Goal: Task Accomplishment & Management: Manage account settings

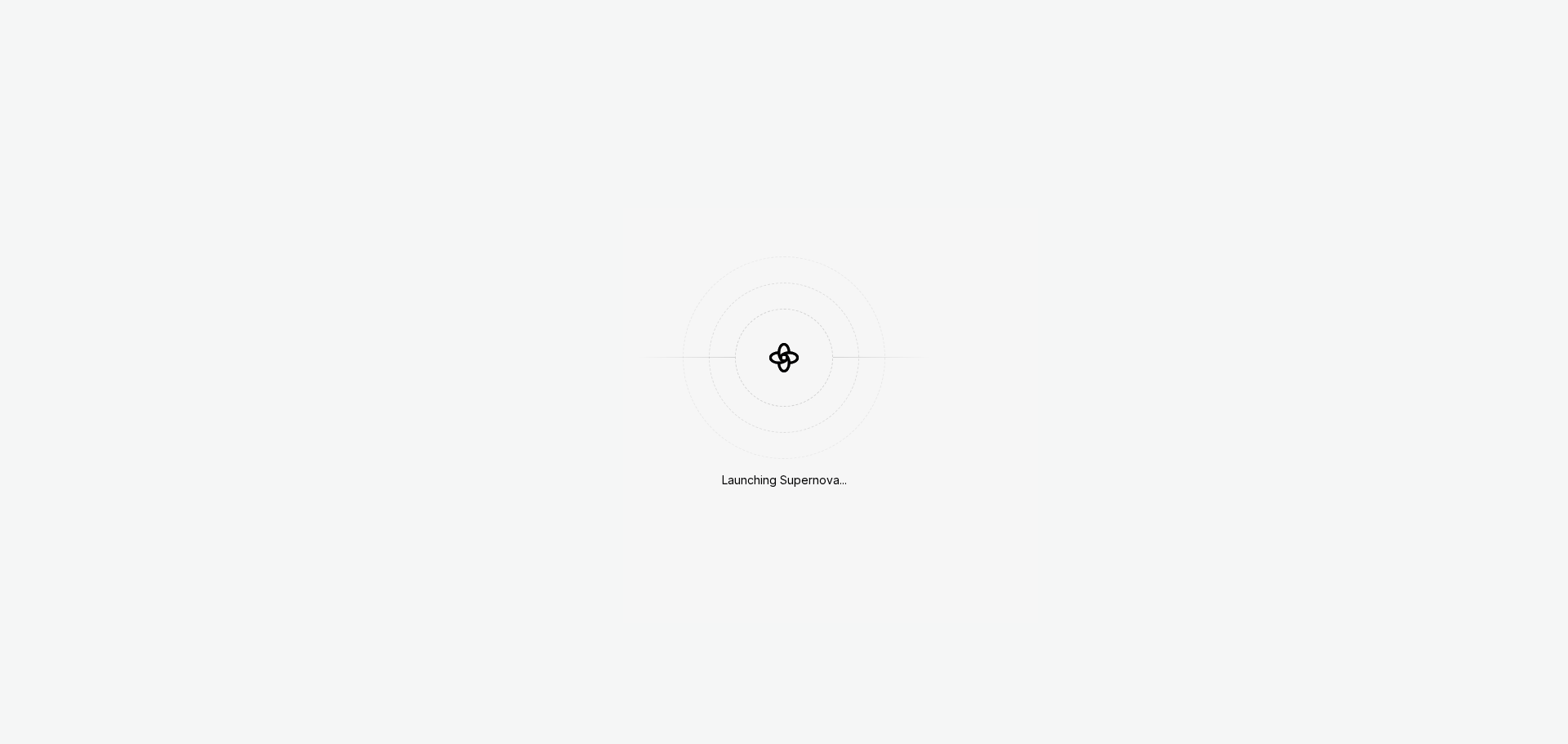
click at [1016, 591] on div "Launching Supernova..." at bounding box center [784, 372] width 1568 height 744
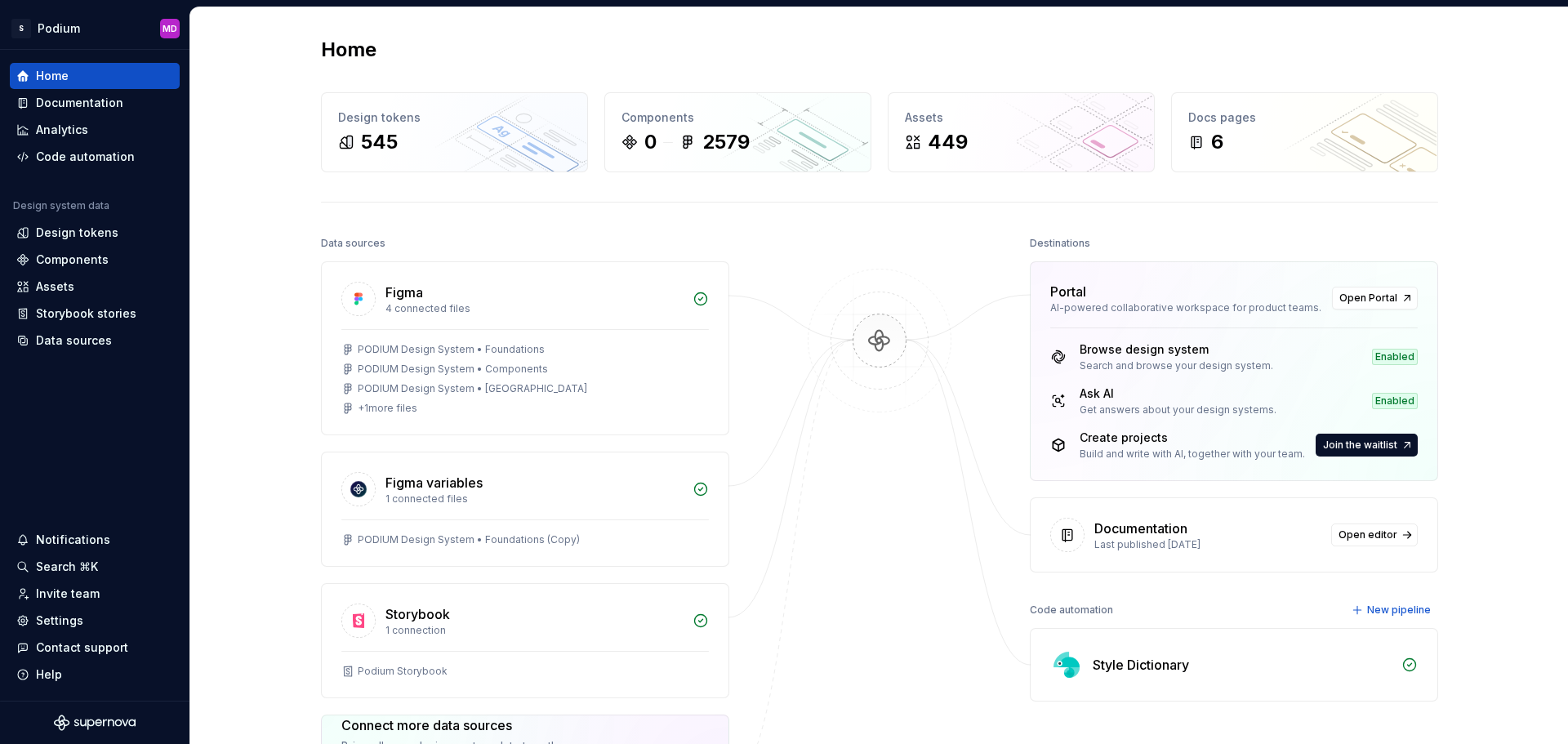
click at [1124, 458] on div "Build and write with AI, together with your team." at bounding box center [1193, 454] width 226 height 13
click at [1325, 450] on span "Join the waitlist" at bounding box center [1360, 445] width 74 height 13
click at [1479, 475] on div "Home Design tokens 545 Components 0 2579 Assets 449 Docs pages 6 Data sources F…" at bounding box center [879, 488] width 1378 height 962
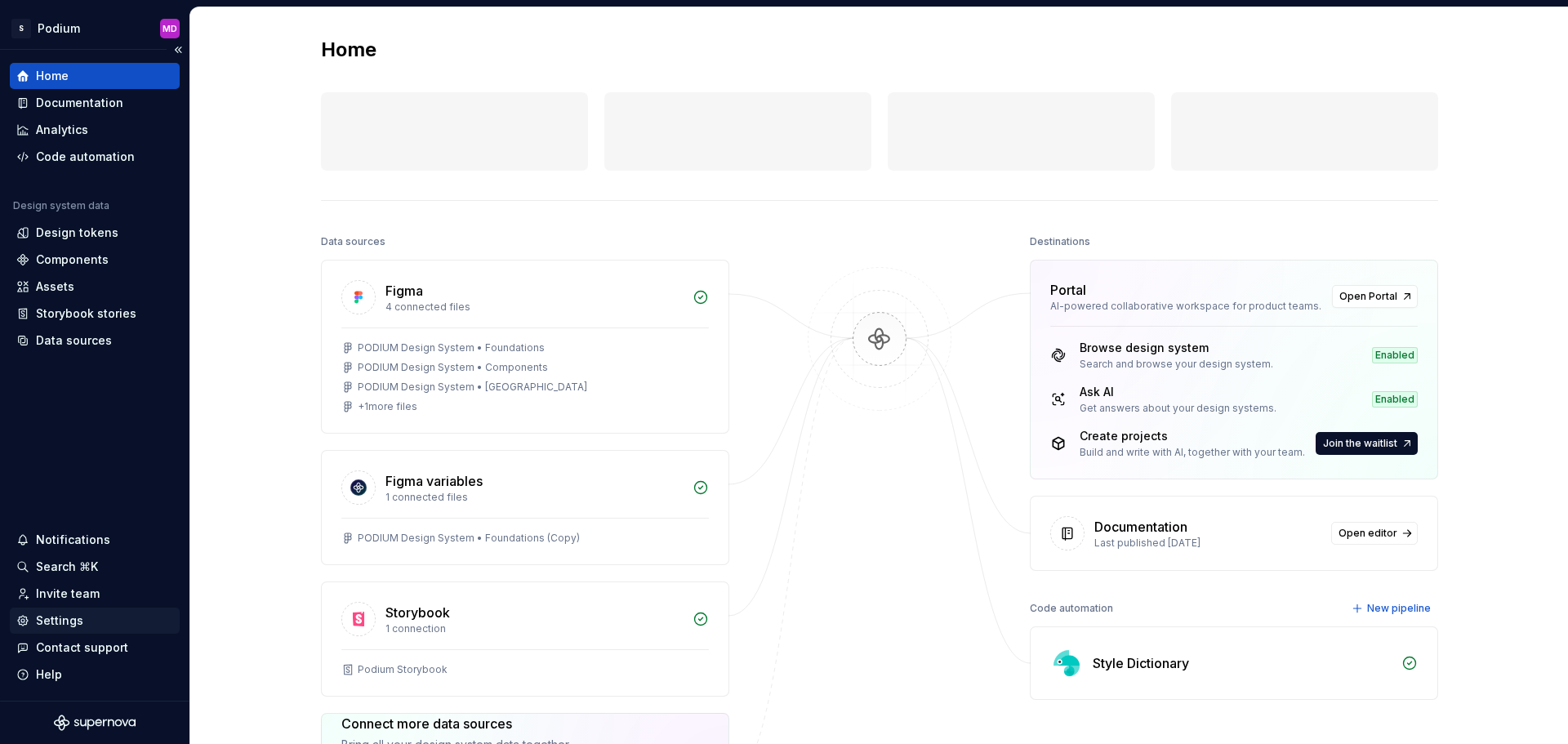
click at [65, 614] on div "Settings" at bounding box center [59, 621] width 47 height 16
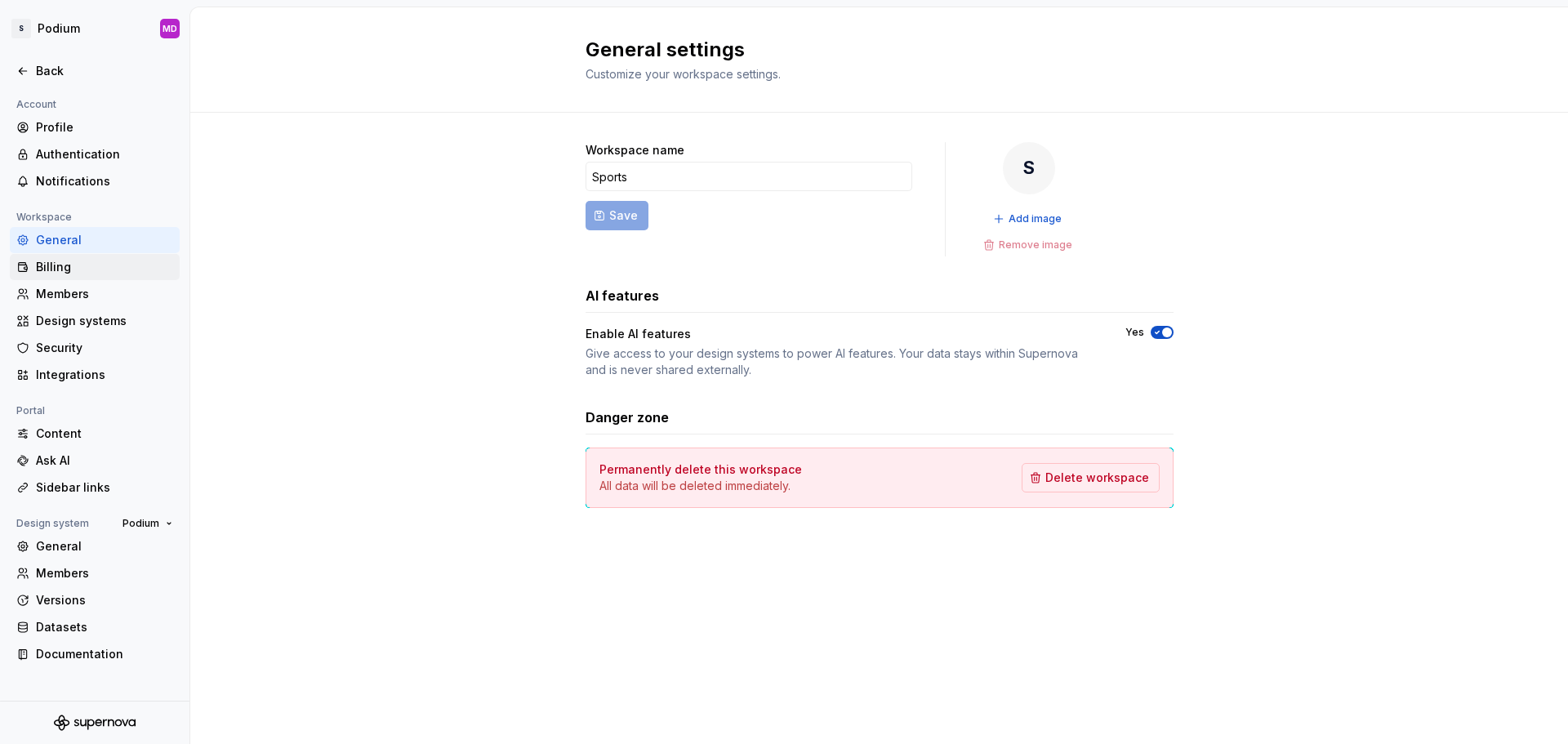
click at [47, 269] on div "Billing" at bounding box center [104, 267] width 137 height 16
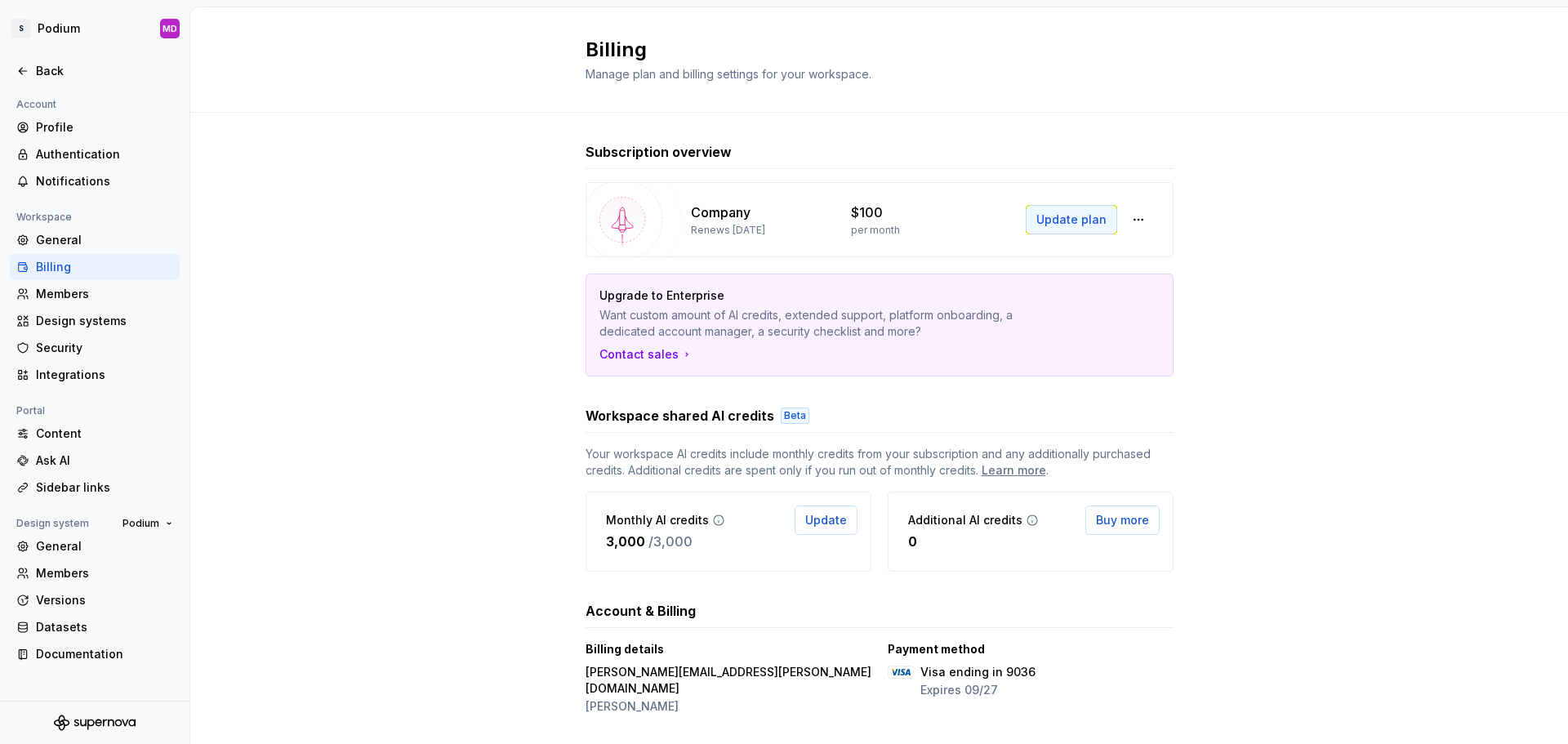
click at [1067, 221] on span "Update plan" at bounding box center [1072, 220] width 70 height 16
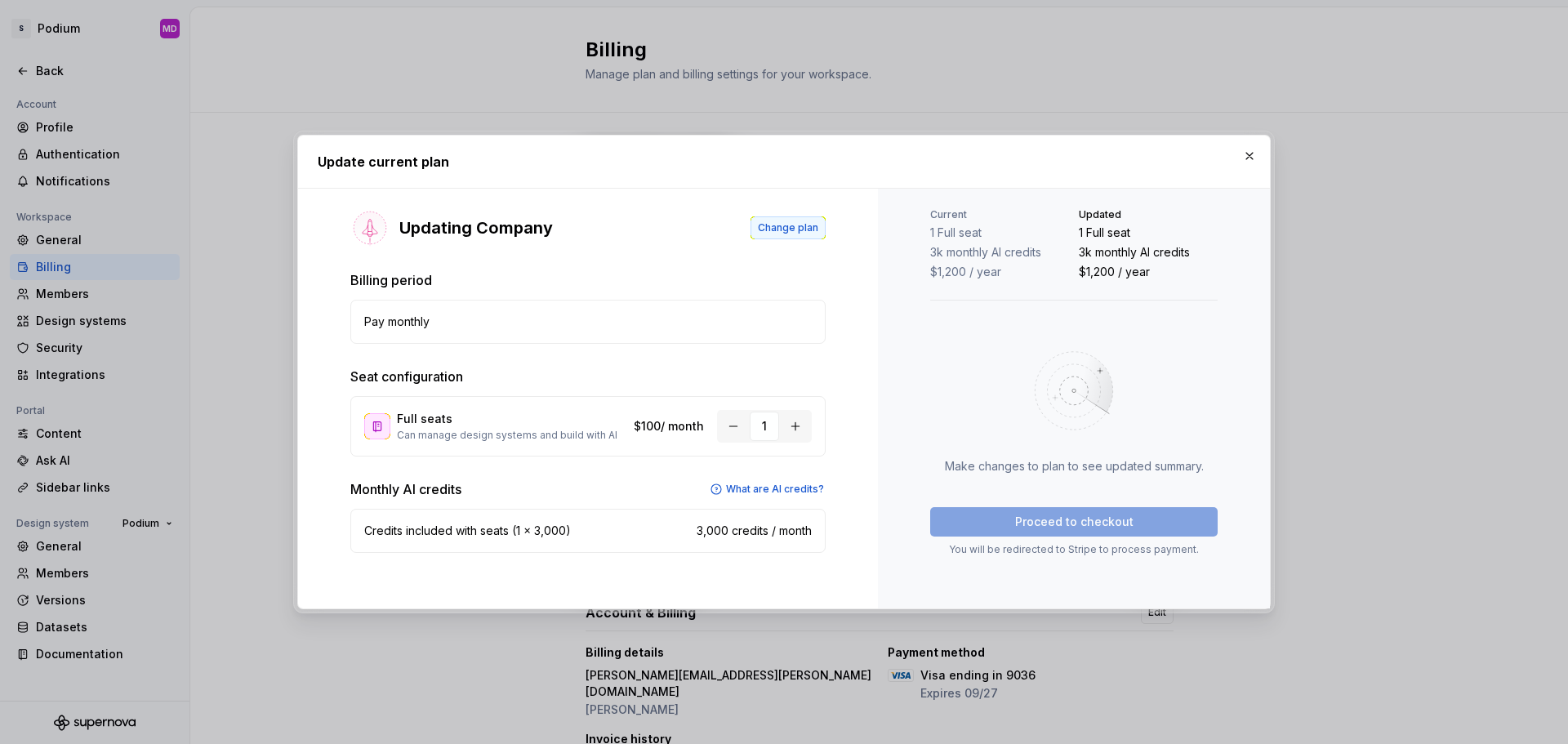
click at [807, 226] on span "Change plan" at bounding box center [788, 228] width 60 height 13
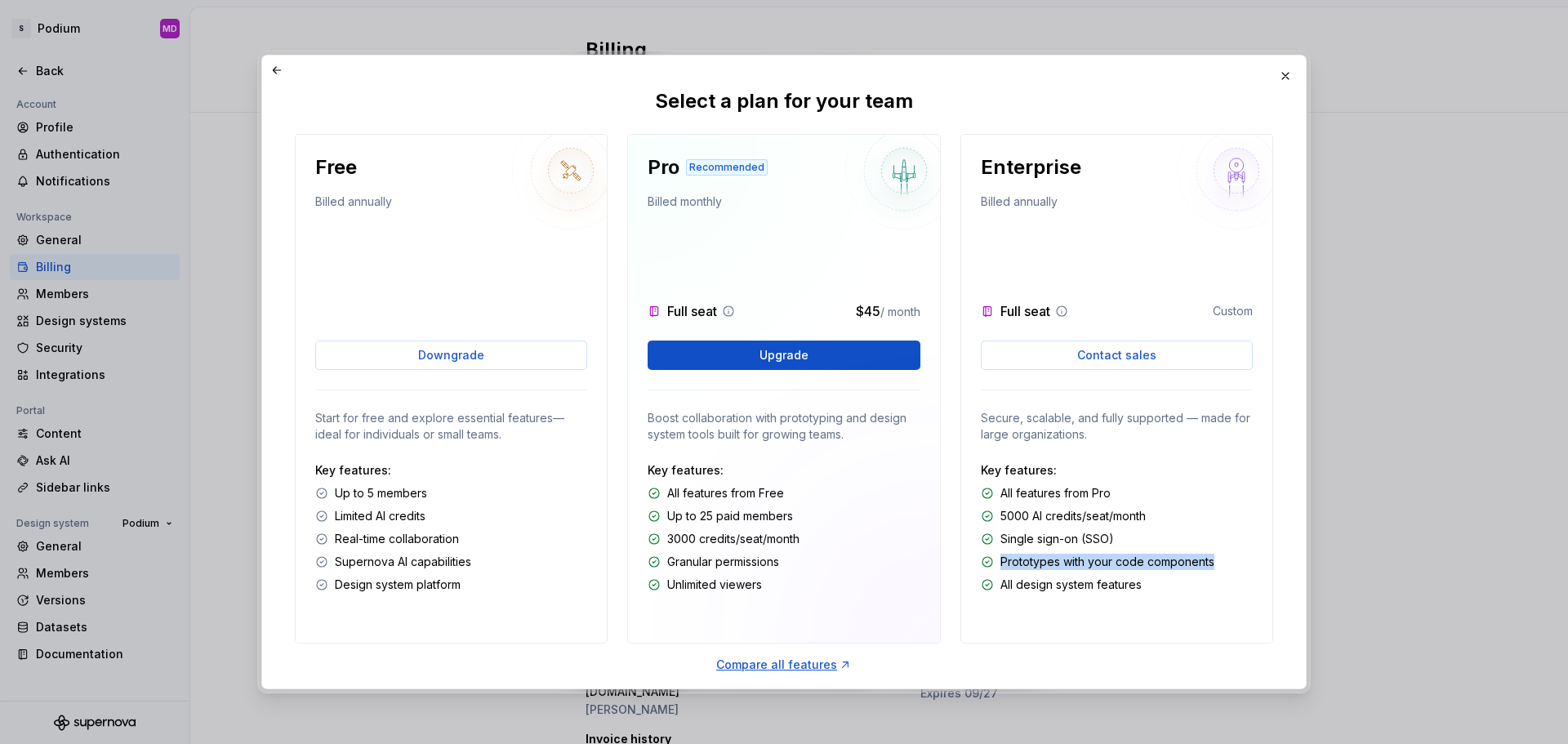
drag, startPoint x: 1001, startPoint y: 560, endPoint x: 1264, endPoint y: 566, distance: 263.1
click at [1264, 566] on div "Enterprise Billed annually Full seat Custom Contact sales Secure, scalable, and…" at bounding box center [1116, 388] width 313 height 510
copy p "Prototypes with your code components"
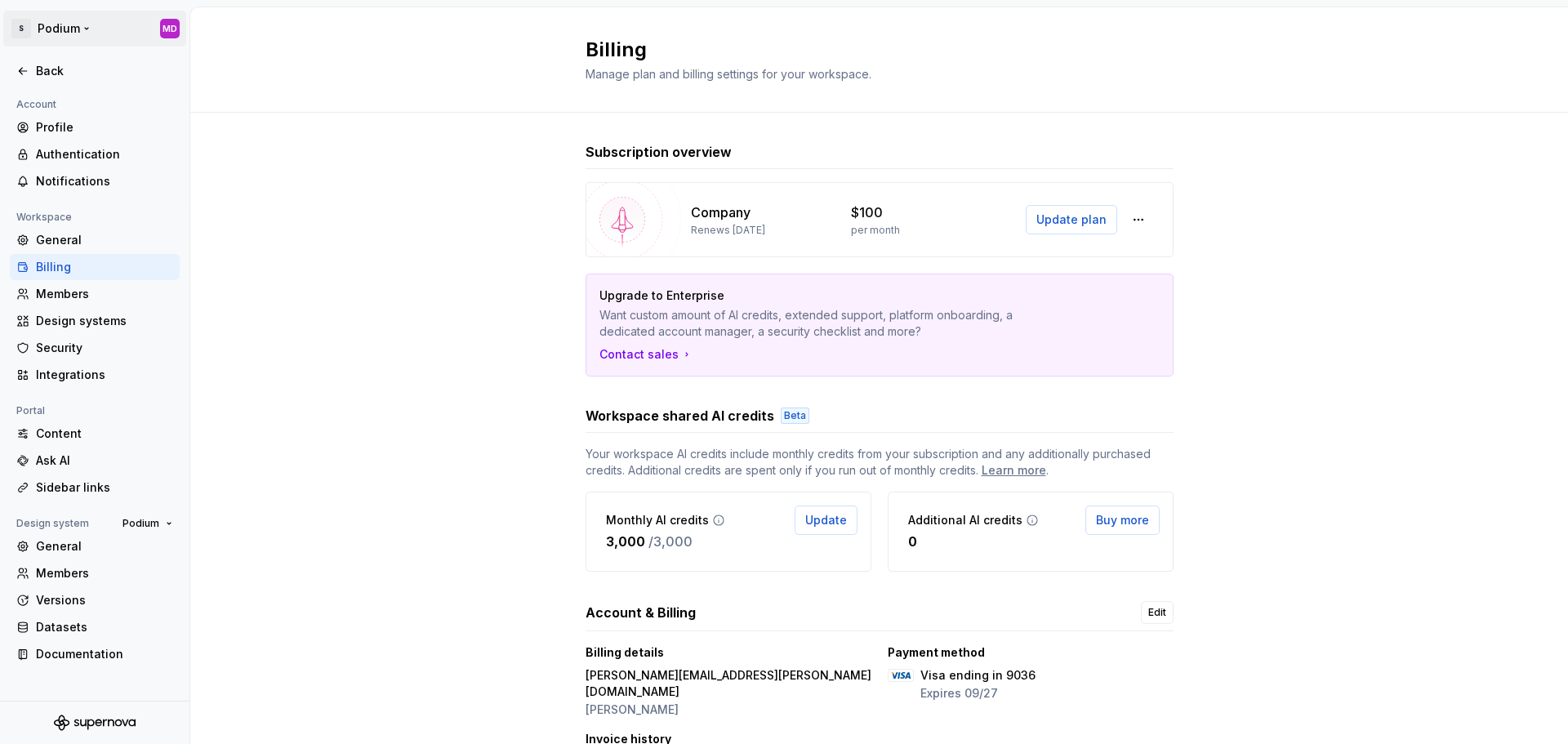
click at [68, 26] on html "S Podium MD Back Account Profile Authentication Notifications Workspace General…" at bounding box center [784, 372] width 1568 height 744
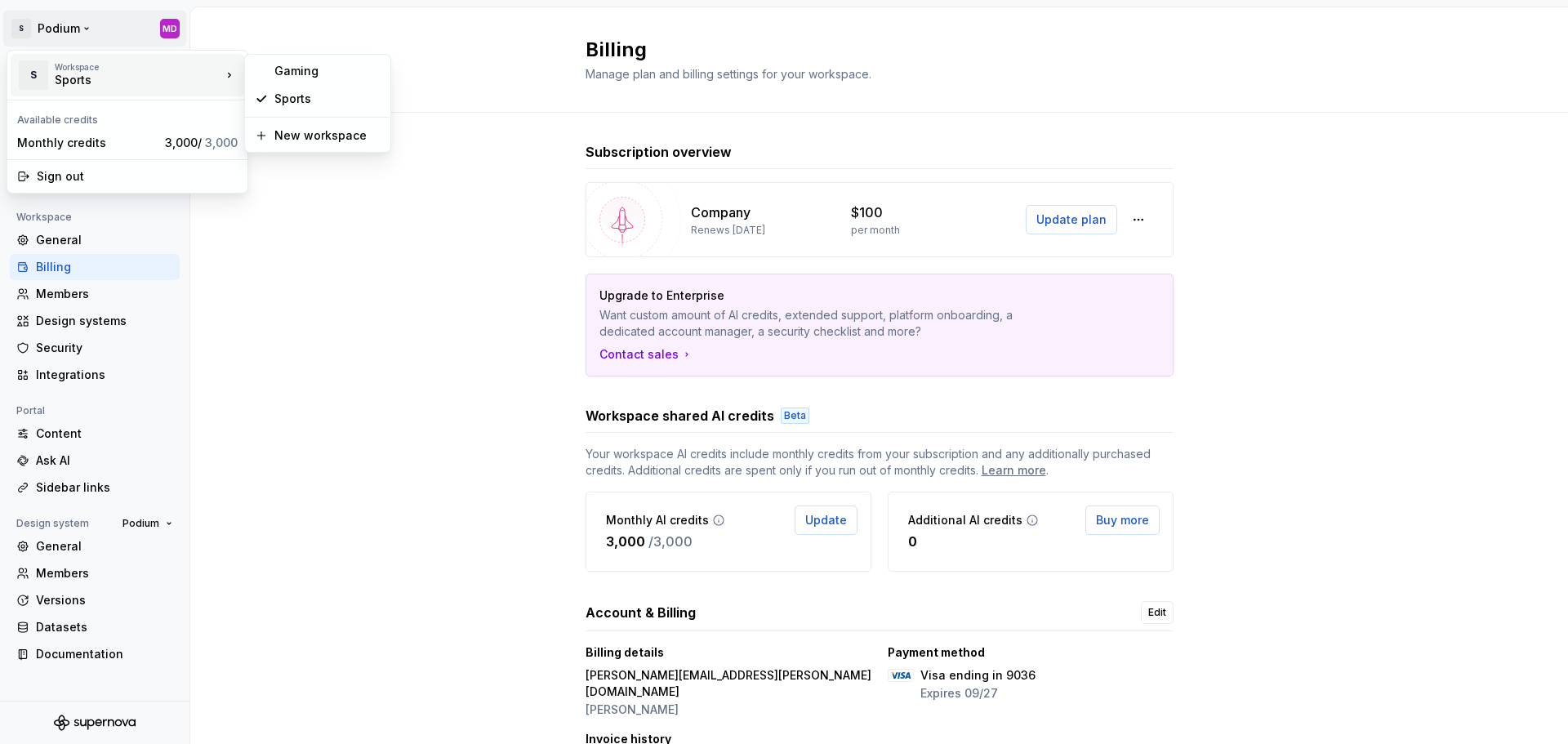
click at [79, 66] on div "Workspace" at bounding box center [138, 66] width 167 height 10
click at [292, 69] on div "Gaming" at bounding box center [327, 71] width 106 height 16
